Goal: Task Accomplishment & Management: Manage account settings

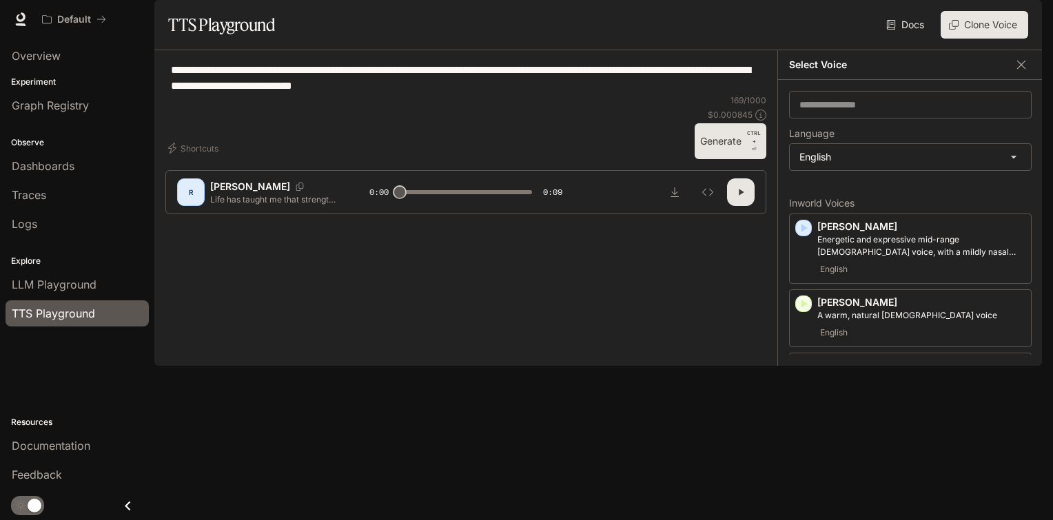
scroll to position [965, 0]
